Goal: Information Seeking & Learning: Learn about a topic

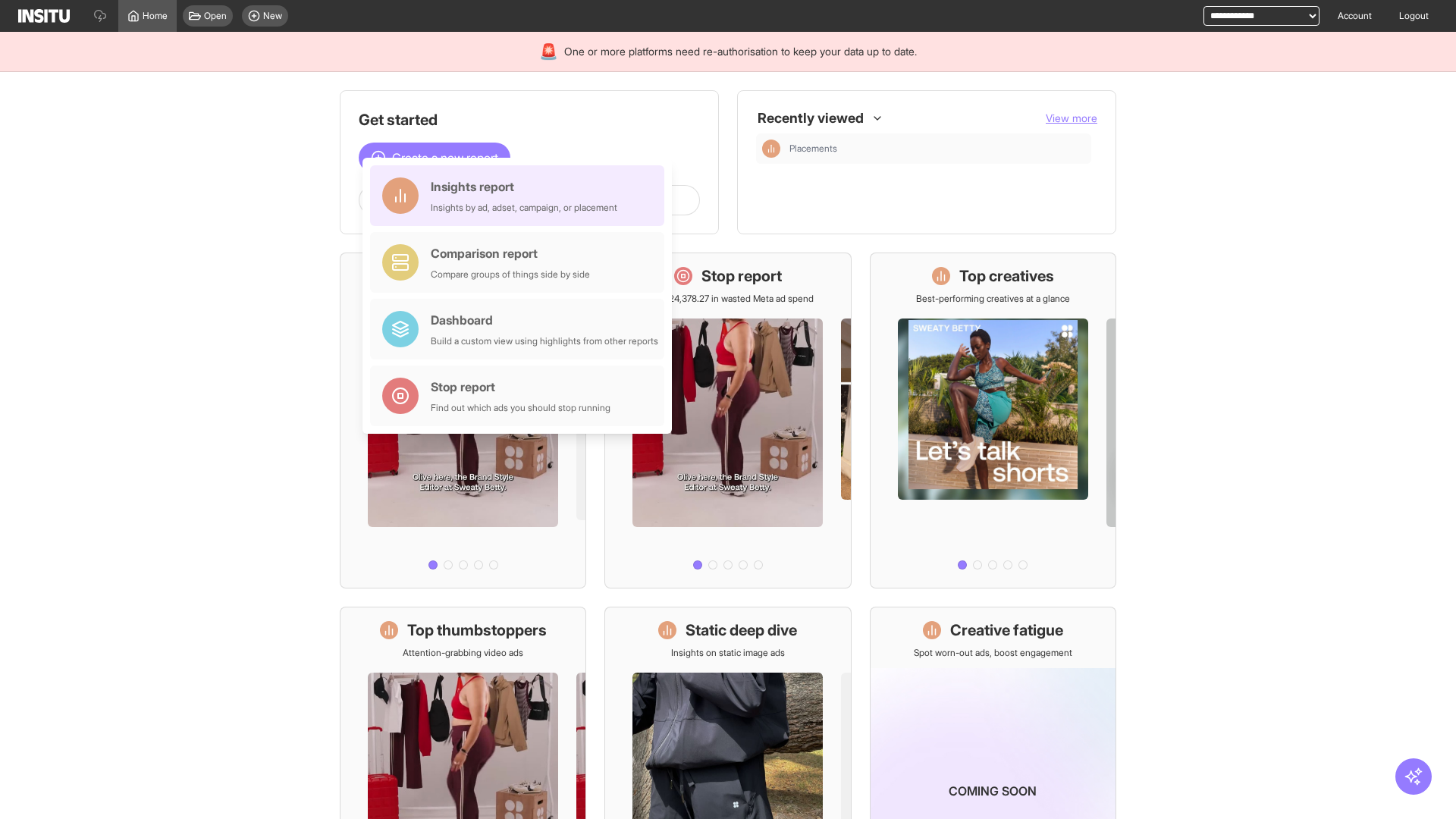
click at [521, 195] on div "Insights report Insights by ad, adset, campaign, or placement" at bounding box center [524, 196] width 187 height 37
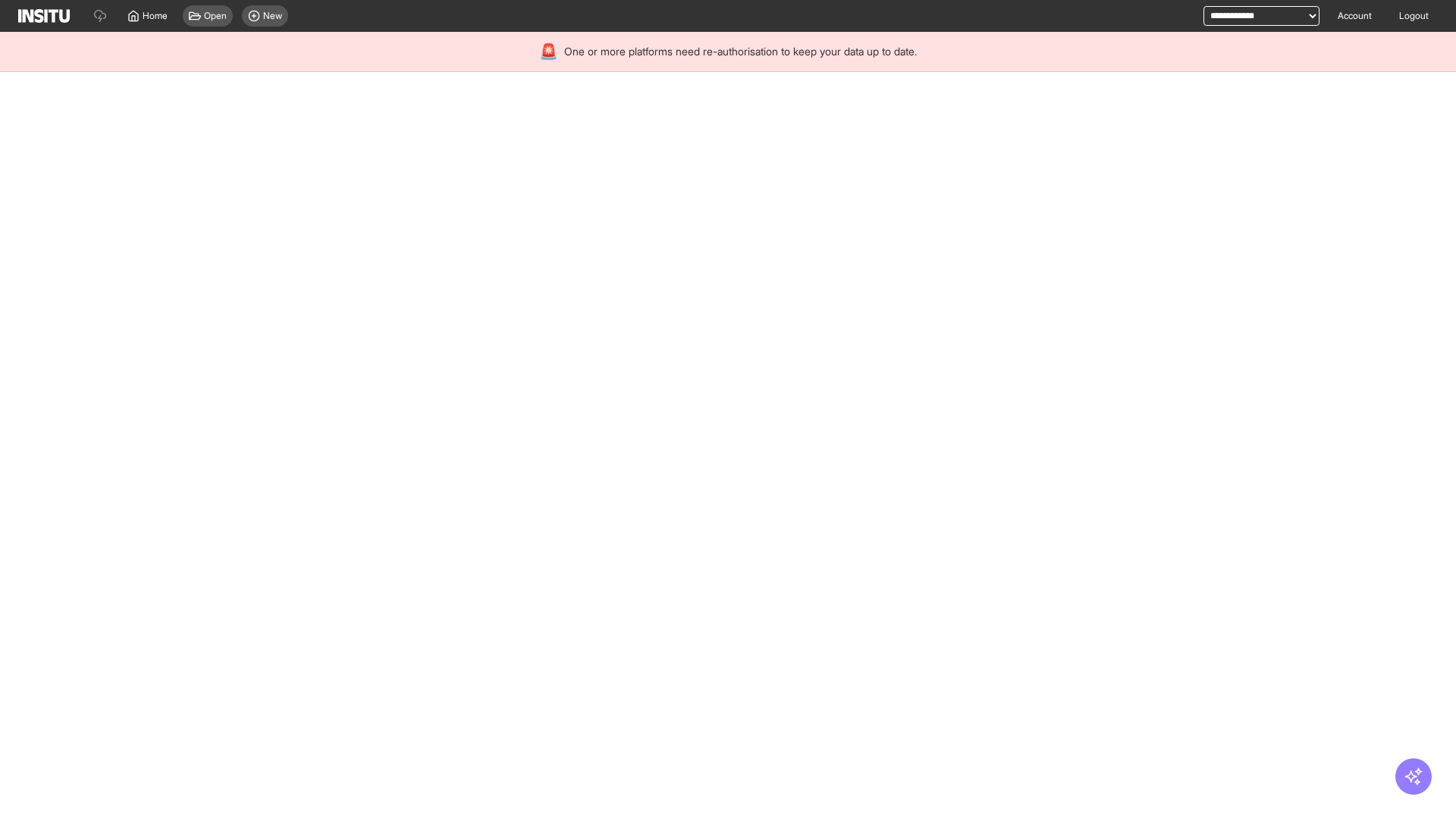
select select "**"
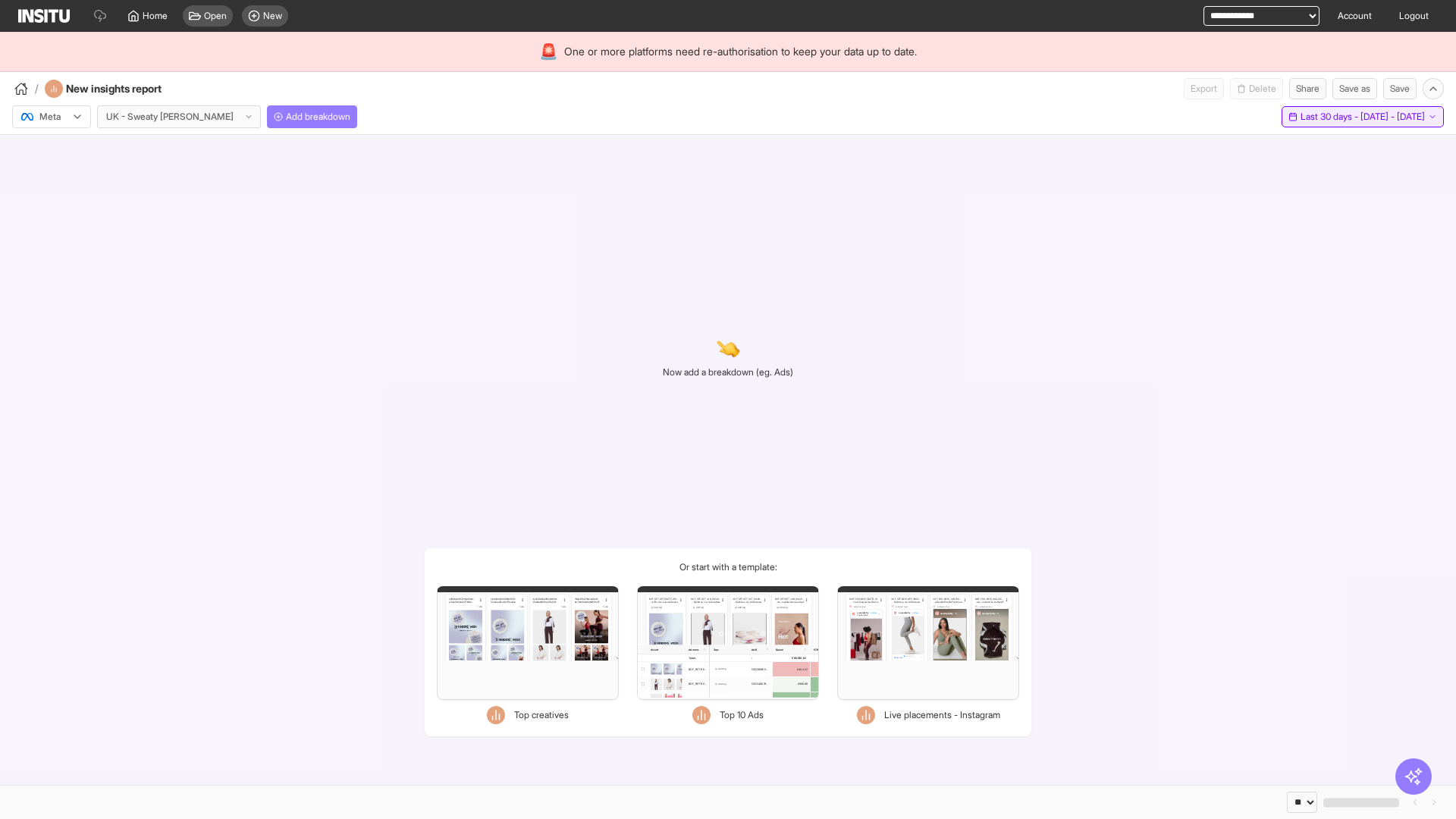
click at [1328, 117] on span "Last 30 days - [DATE] - [DATE]" at bounding box center [1363, 116] width 125 height 12
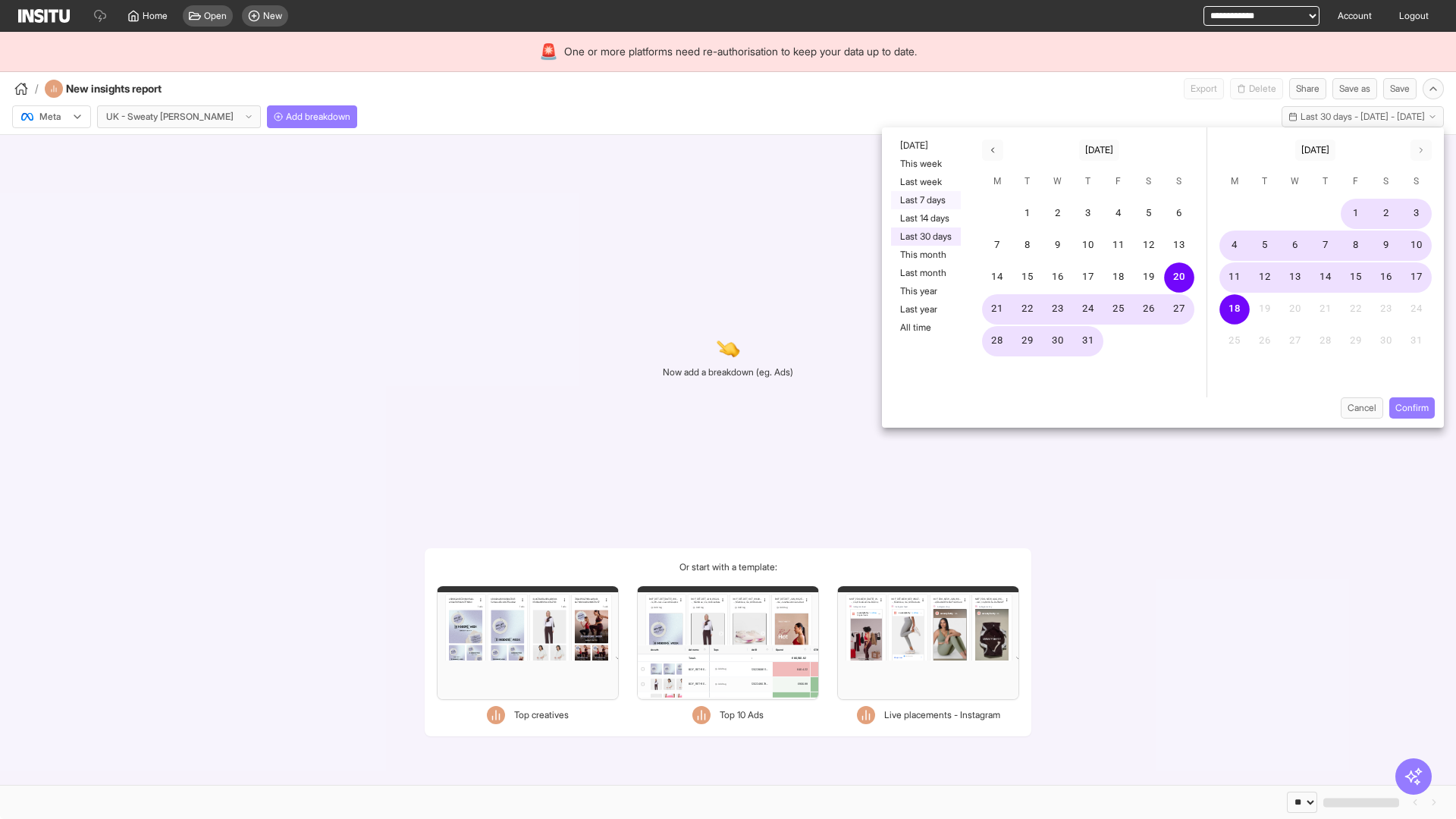
click at [925, 200] on button "Last 7 days" at bounding box center [926, 200] width 70 height 18
